Goal: Task Accomplishment & Management: Use online tool/utility

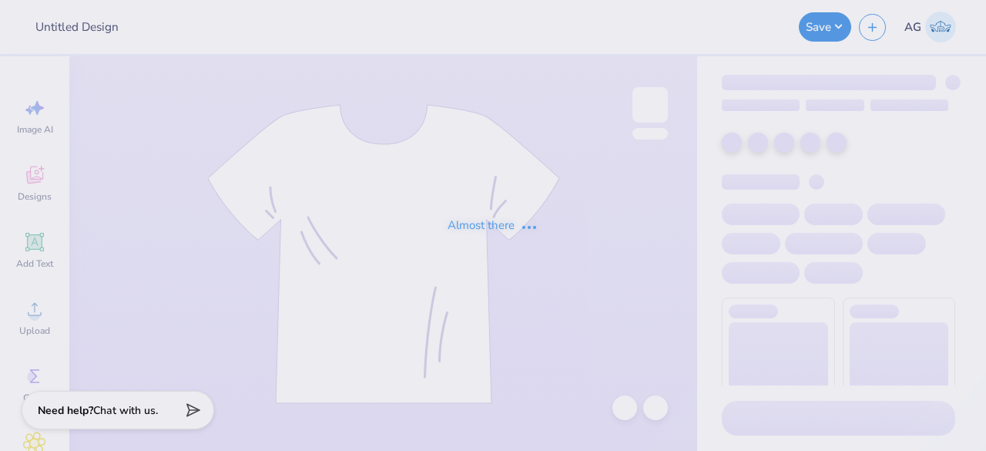
type input "Crewnecks for Sigma Tau Gamma"
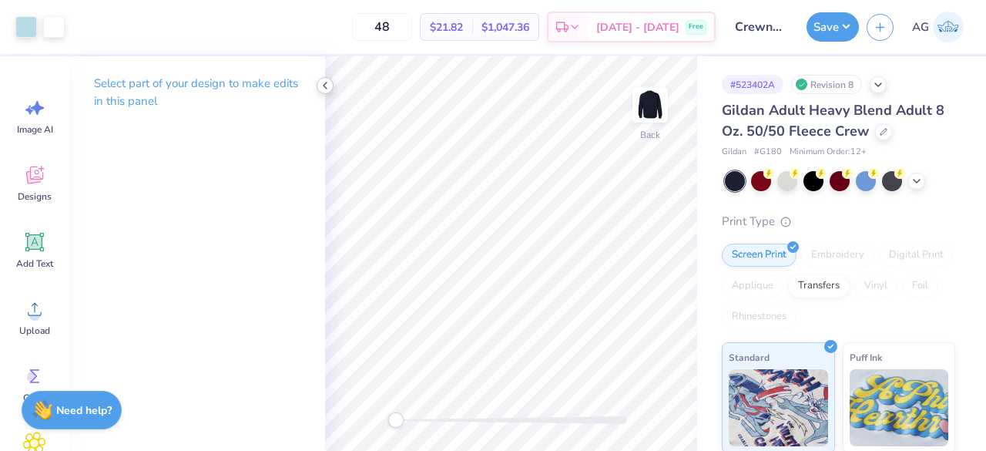
click at [324, 85] on polyline at bounding box center [325, 85] width 3 height 6
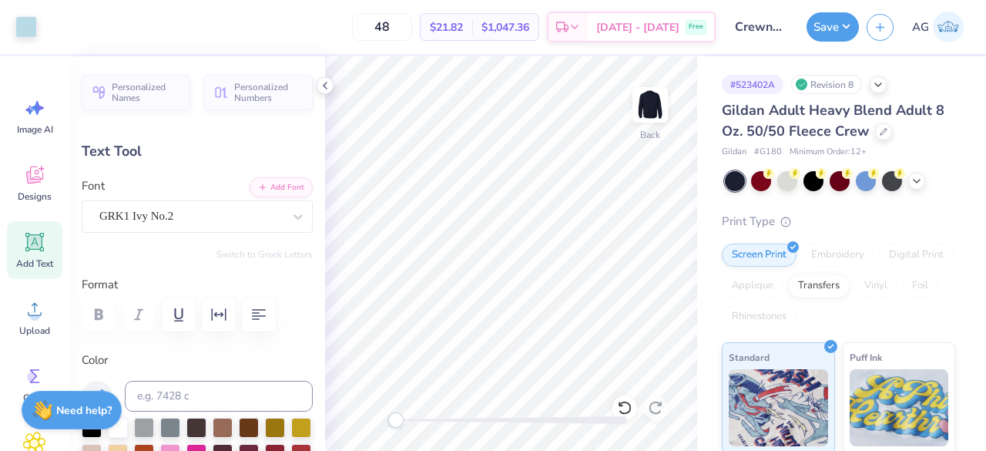
type input "3.19"
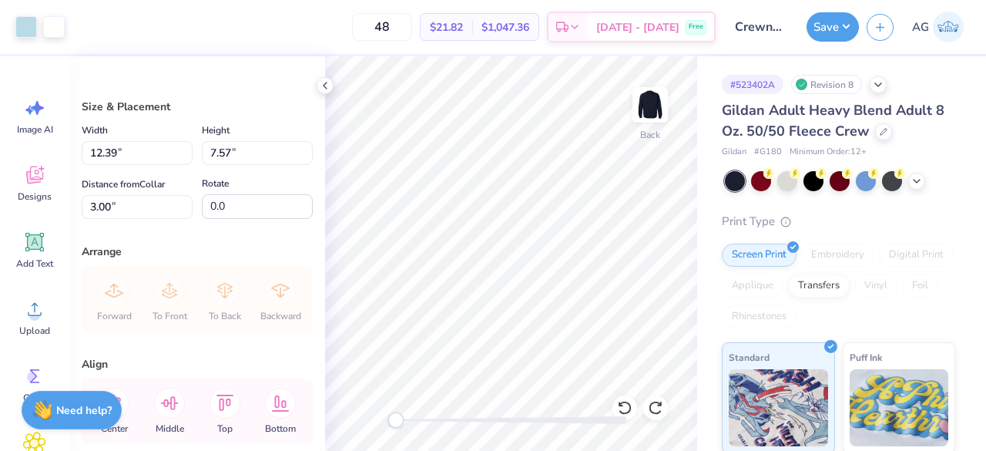
type input "12.39"
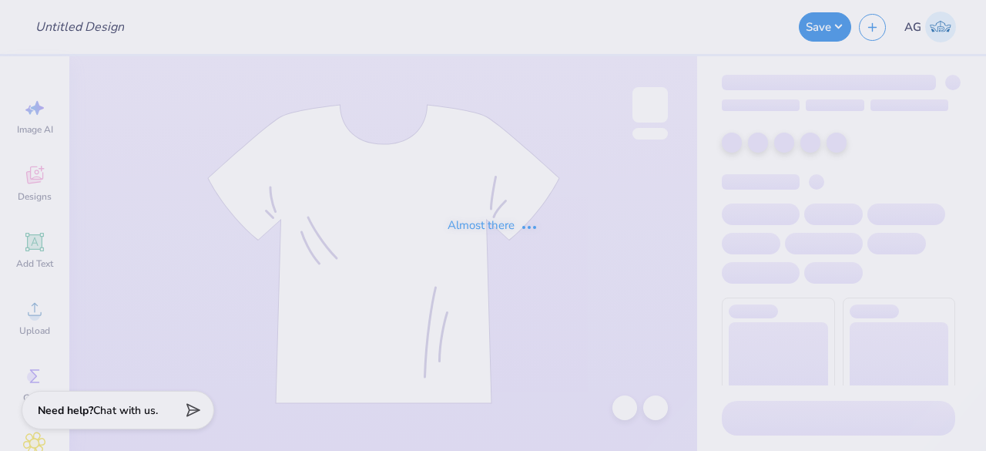
type input "Crewnecks for Sigma Tau Gamma"
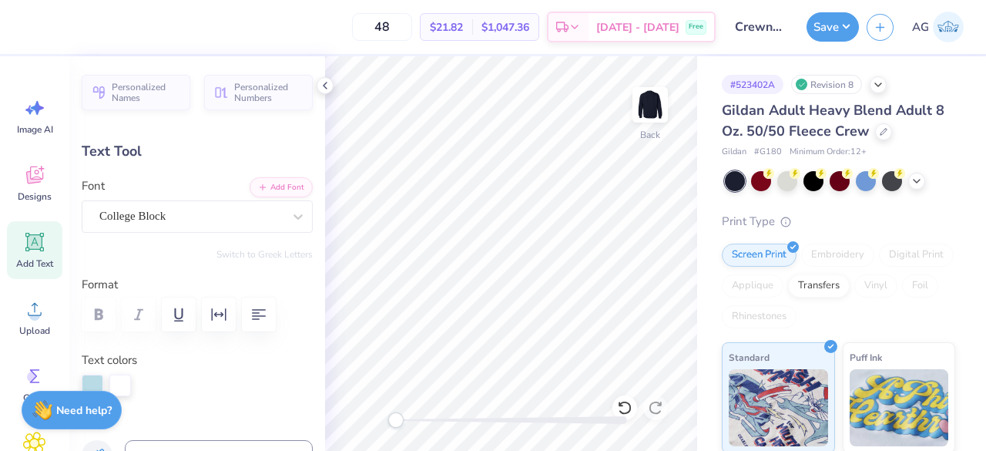
type input "8.57"
type input "1.65"
type input "3.03"
